Goal: Find specific page/section: Find specific page/section

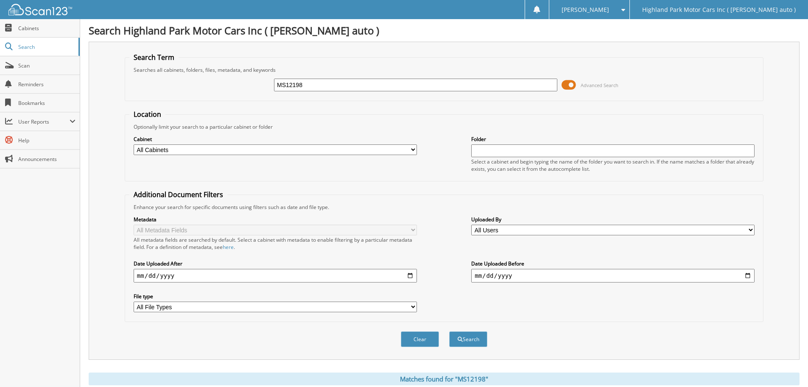
drag, startPoint x: 352, startPoint y: 88, endPoint x: 255, endPoint y: 87, distance: 96.7
click at [255, 87] on div "MS12198 Advanced Search" at bounding box center [444, 84] width 630 height 23
type input "6194418"
click at [449, 331] on button "Search" at bounding box center [468, 339] width 38 height 16
click at [31, 51] on link "Search" at bounding box center [40, 47] width 80 height 18
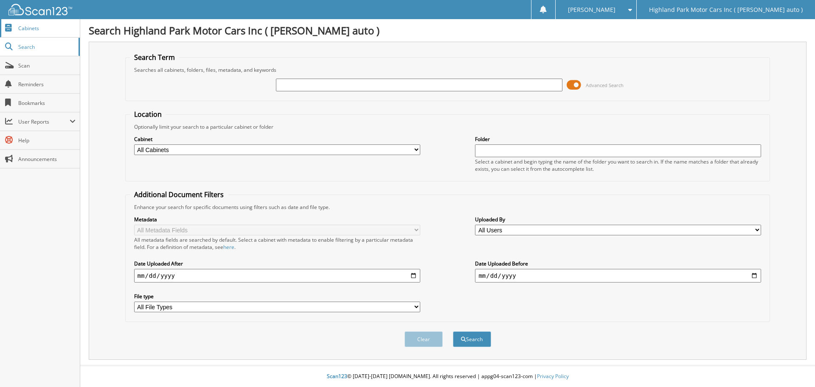
click at [26, 30] on span "Cabinets" at bounding box center [46, 28] width 57 height 7
